Goal: Transaction & Acquisition: Download file/media

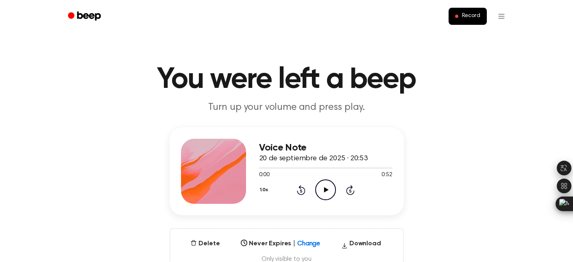
click at [320, 192] on icon "Play Audio" at bounding box center [325, 189] width 21 height 21
click at [320, 192] on icon "Pause Audio" at bounding box center [325, 189] width 21 height 21
click at [326, 189] on icon at bounding box center [326, 189] width 4 height 5
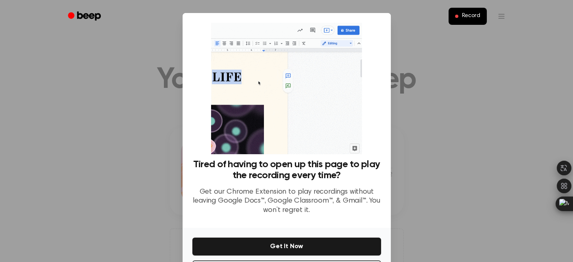
click at [438, 131] on div at bounding box center [286, 131] width 573 height 262
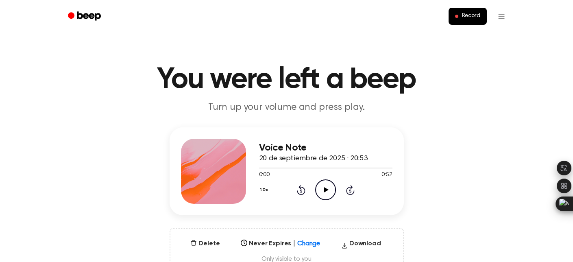
click at [325, 187] on icon "Play Audio" at bounding box center [325, 189] width 21 height 21
click at [325, 187] on icon "Pause Audio" at bounding box center [325, 189] width 21 height 21
click at [324, 187] on icon "Play Audio" at bounding box center [325, 189] width 21 height 21
click at [362, 244] on button "Download" at bounding box center [361, 245] width 46 height 13
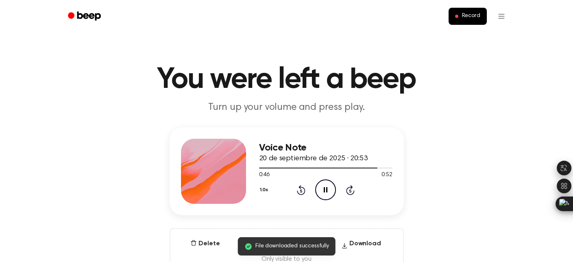
click at [300, 247] on span "File downloaded successfully" at bounding box center [292, 246] width 74 height 9
click at [475, 147] on div "Voice Note 20 de septiembre de 2025 · 20:53 0:48 0:52 Your browser does not sup…" at bounding box center [286, 200] width 553 height 146
